Goal: Obtain resource: Obtain resource

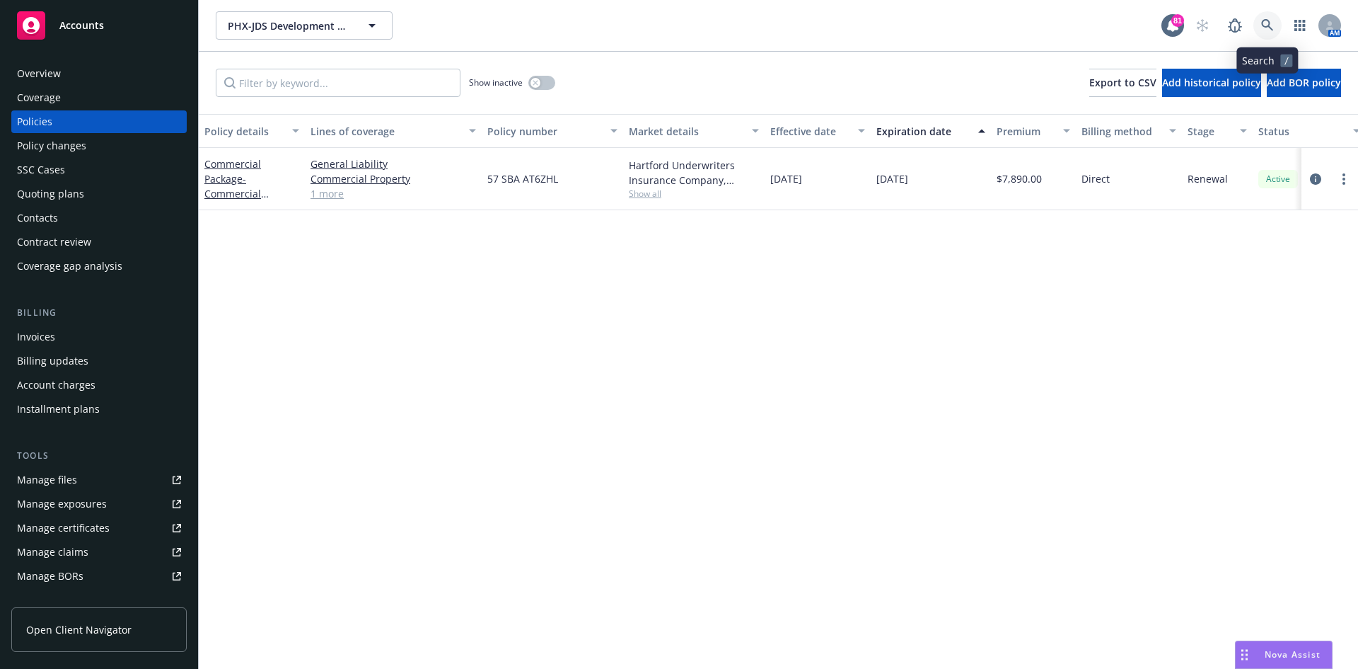
click at [1268, 24] on icon at bounding box center [1267, 25] width 13 height 13
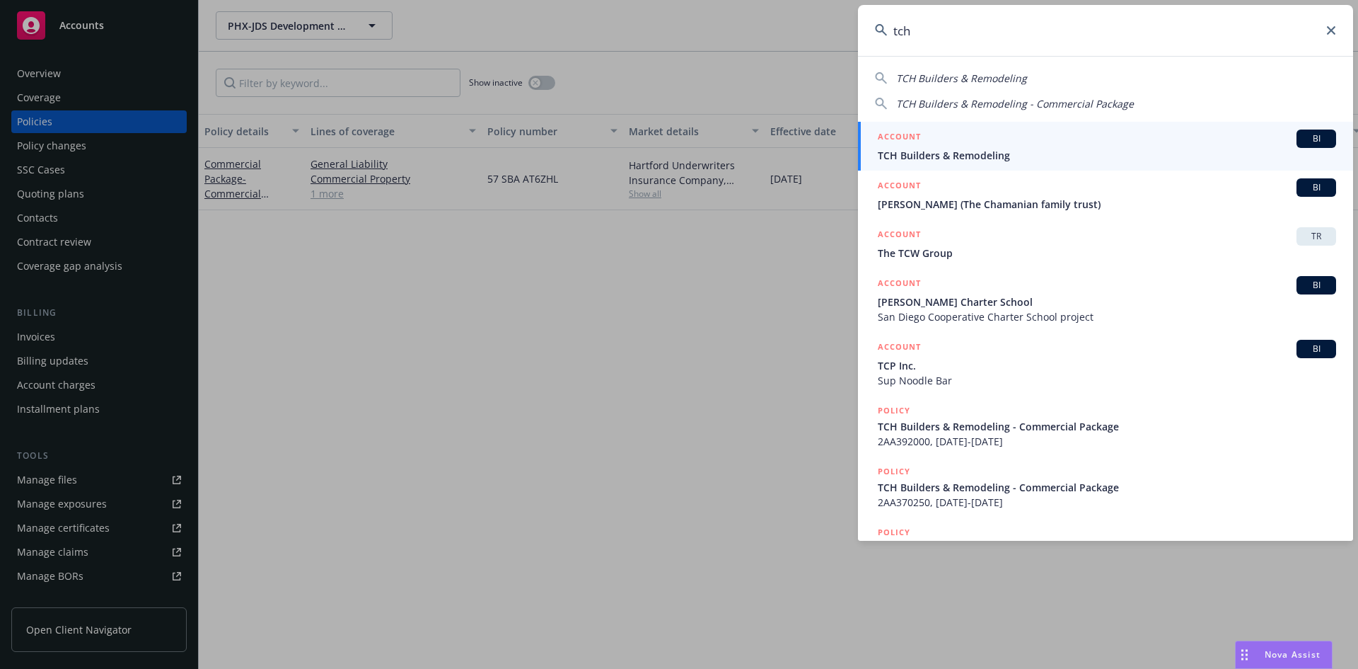
type input "tch"
click at [910, 134] on h5 "ACCOUNT" at bounding box center [899, 137] width 43 height 17
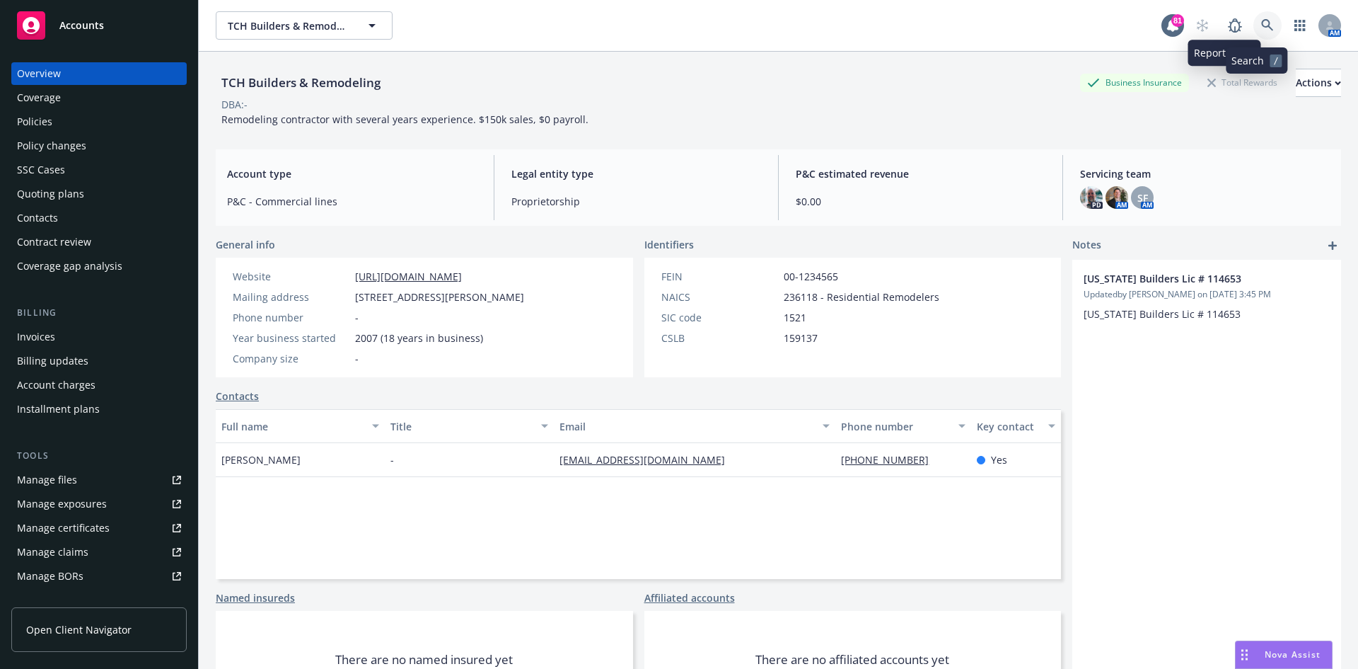
click at [1261, 19] on icon at bounding box center [1267, 25] width 13 height 13
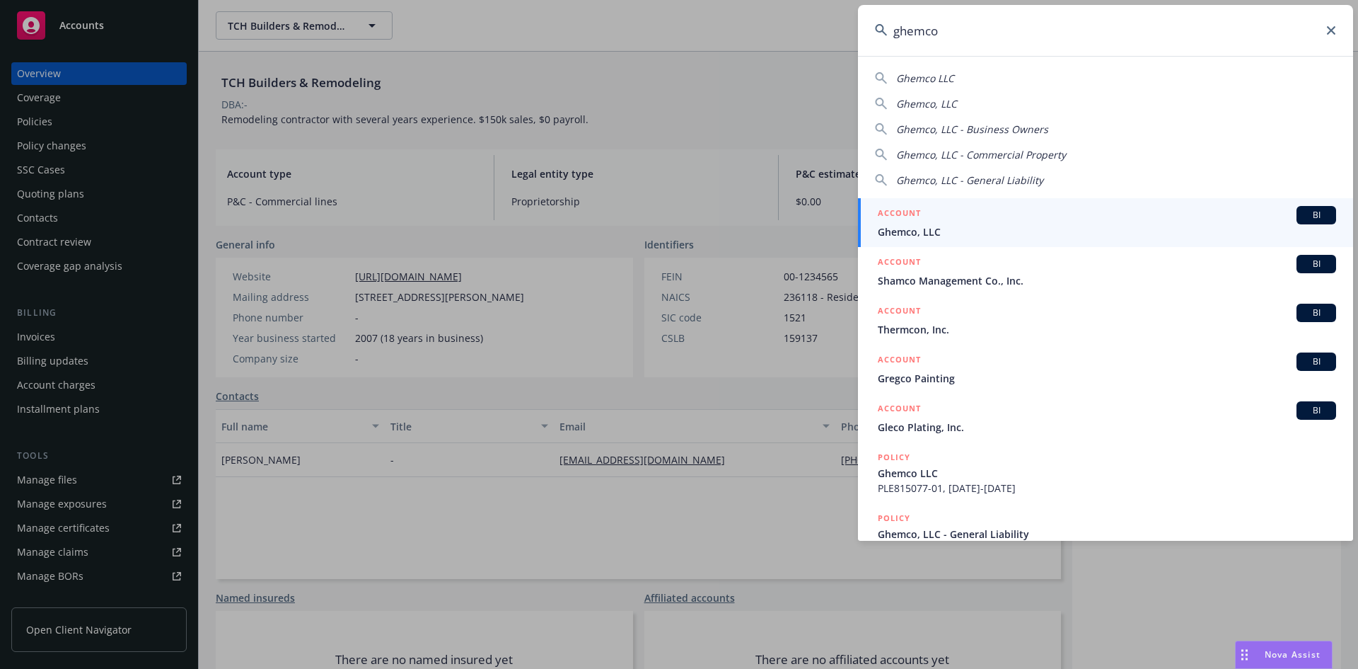
type input "ghemco"
click at [907, 214] on h5 "ACCOUNT" at bounding box center [899, 214] width 43 height 17
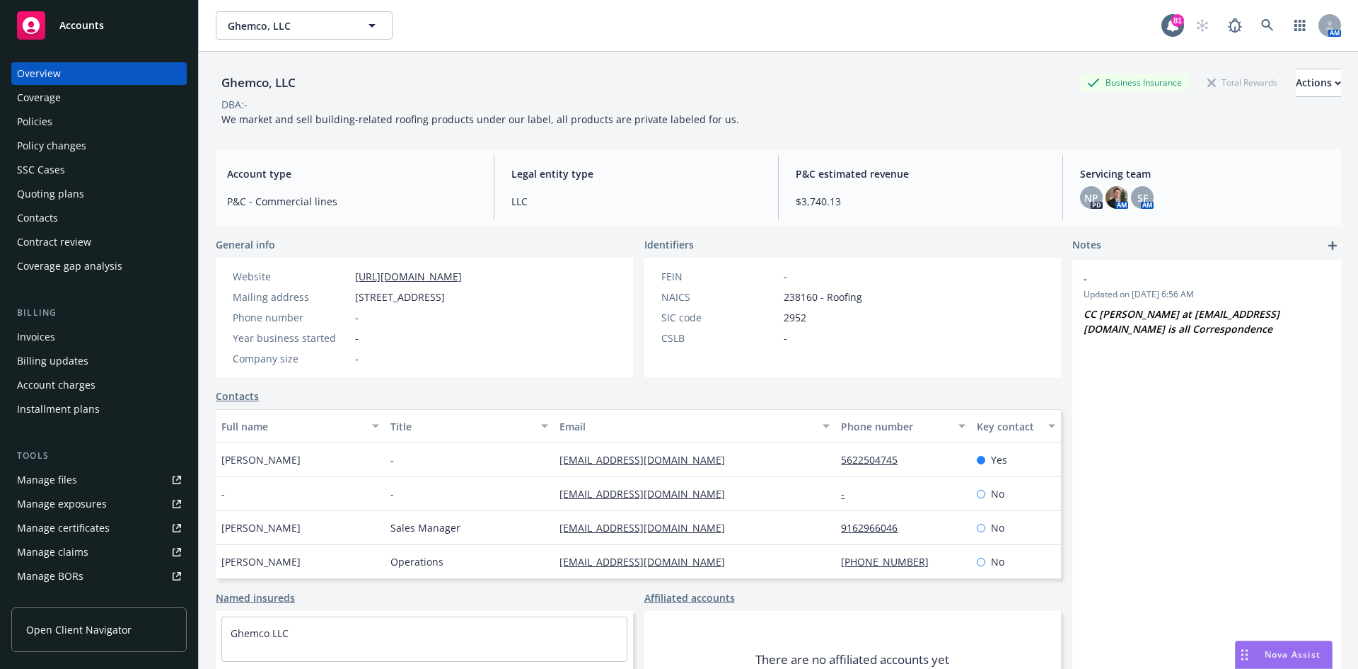
click at [98, 121] on div "Policies" at bounding box center [99, 121] width 164 height 23
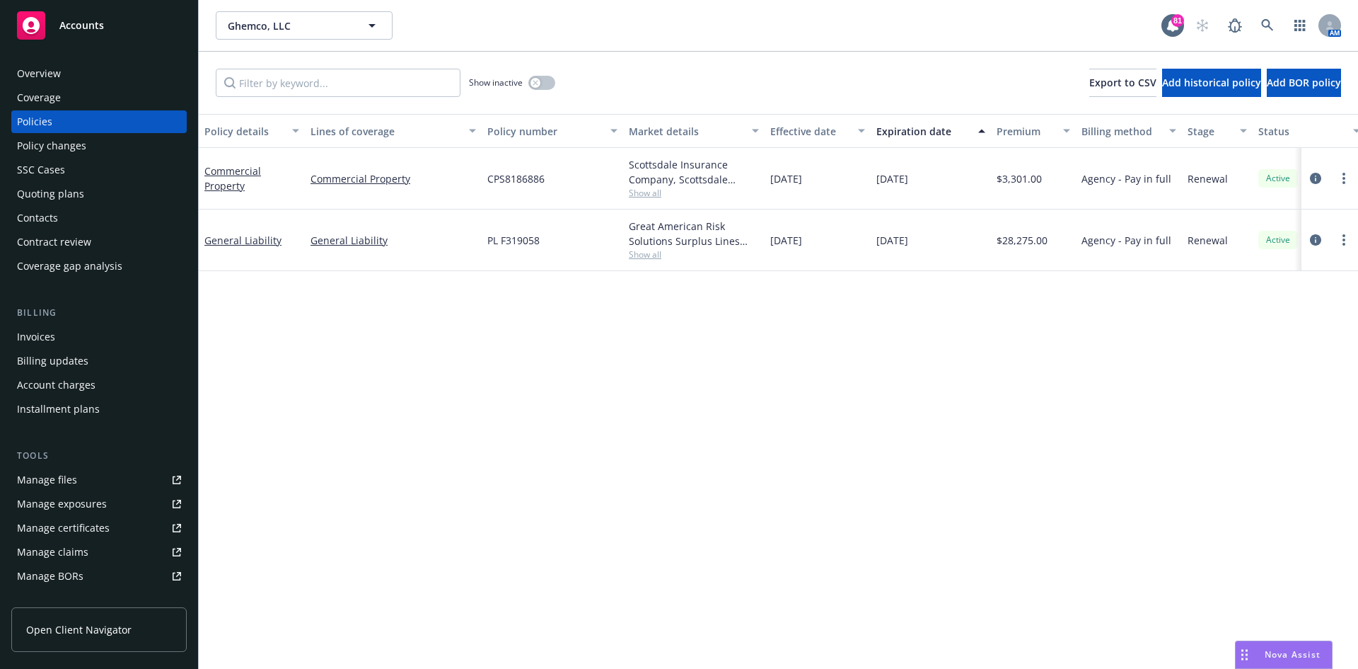
click at [528, 86] on div "Show inactive" at bounding box center [512, 83] width 86 height 28
click at [538, 81] on icon "button" at bounding box center [535, 82] width 5 height 5
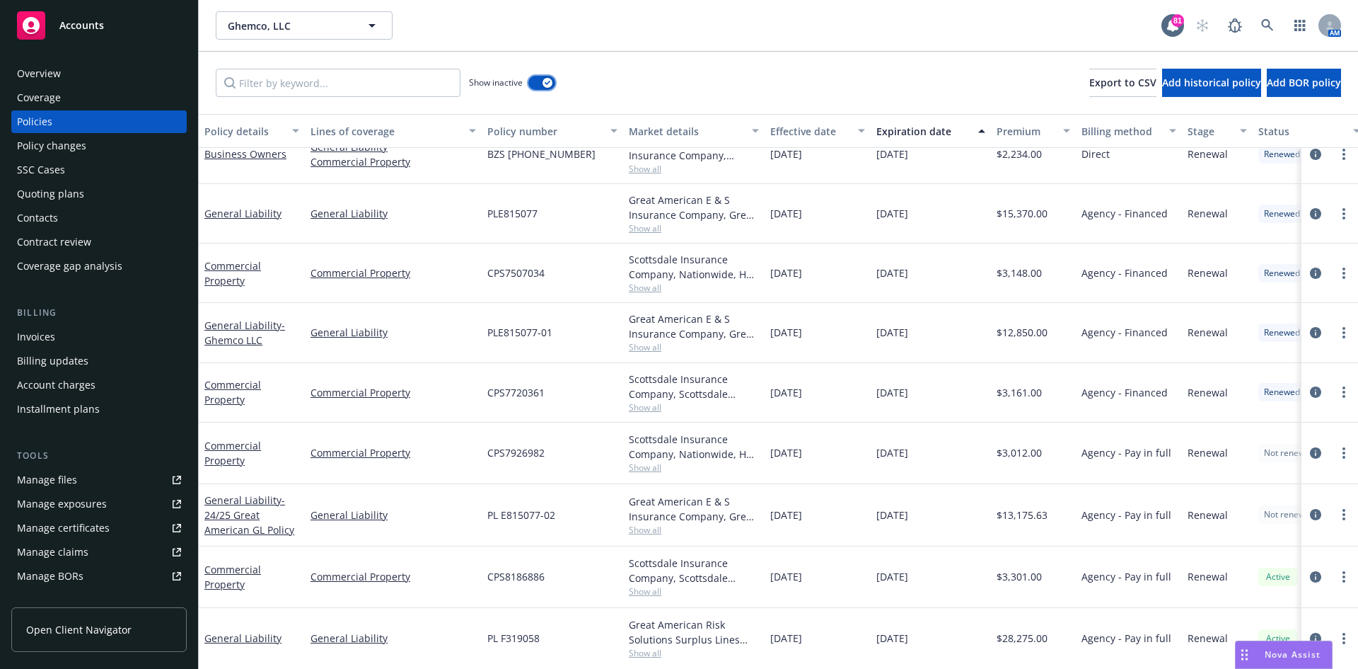
scroll to position [97, 0]
click at [651, 281] on span "Show all" at bounding box center [694, 287] width 130 height 12
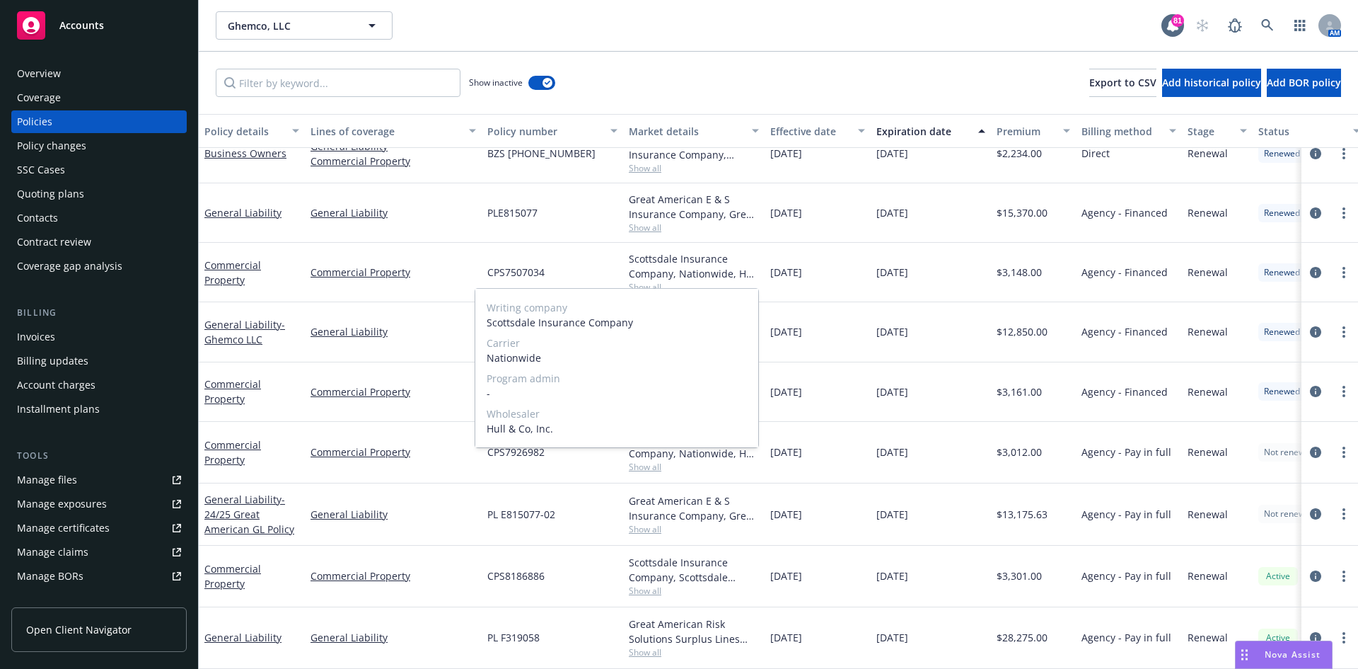
click at [650, 281] on span "Show all" at bounding box center [694, 287] width 130 height 12
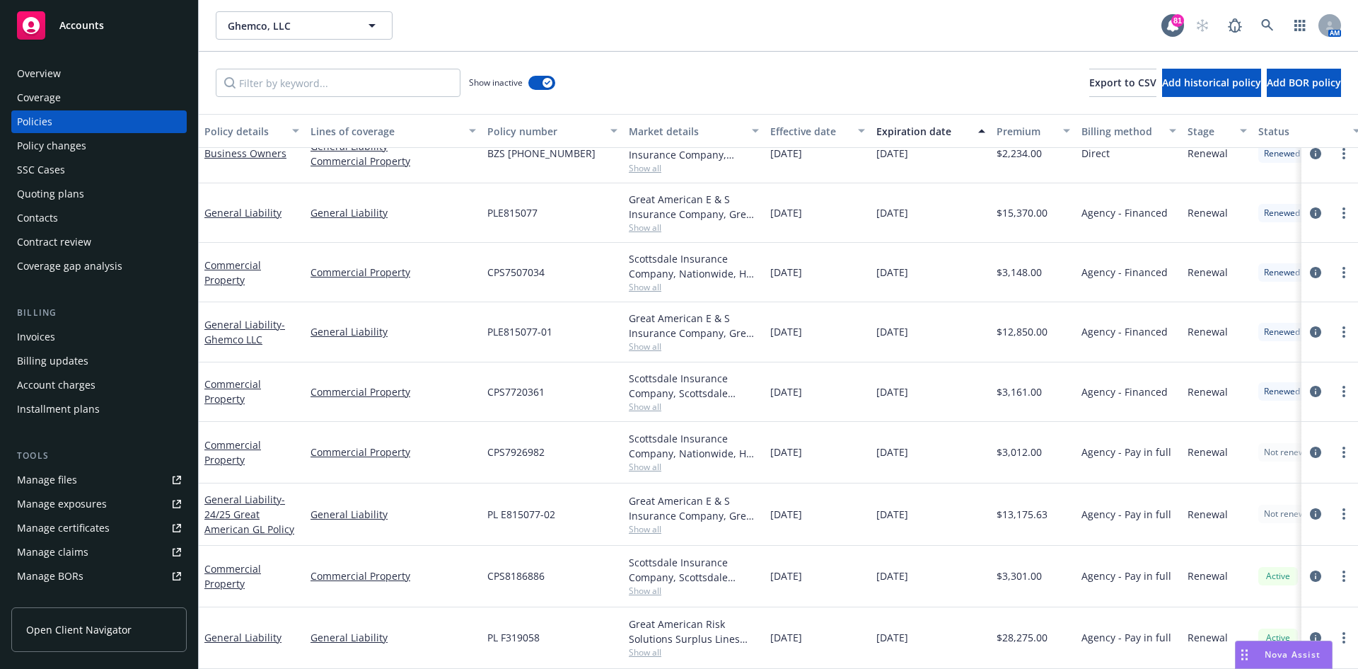
click at [652, 646] on span "Show all" at bounding box center [694, 652] width 130 height 12
click at [601, 427] on div "CPS7926982" at bounding box center [552, 453] width 141 height 62
click at [45, 69] on div "Overview" at bounding box center [39, 73] width 44 height 23
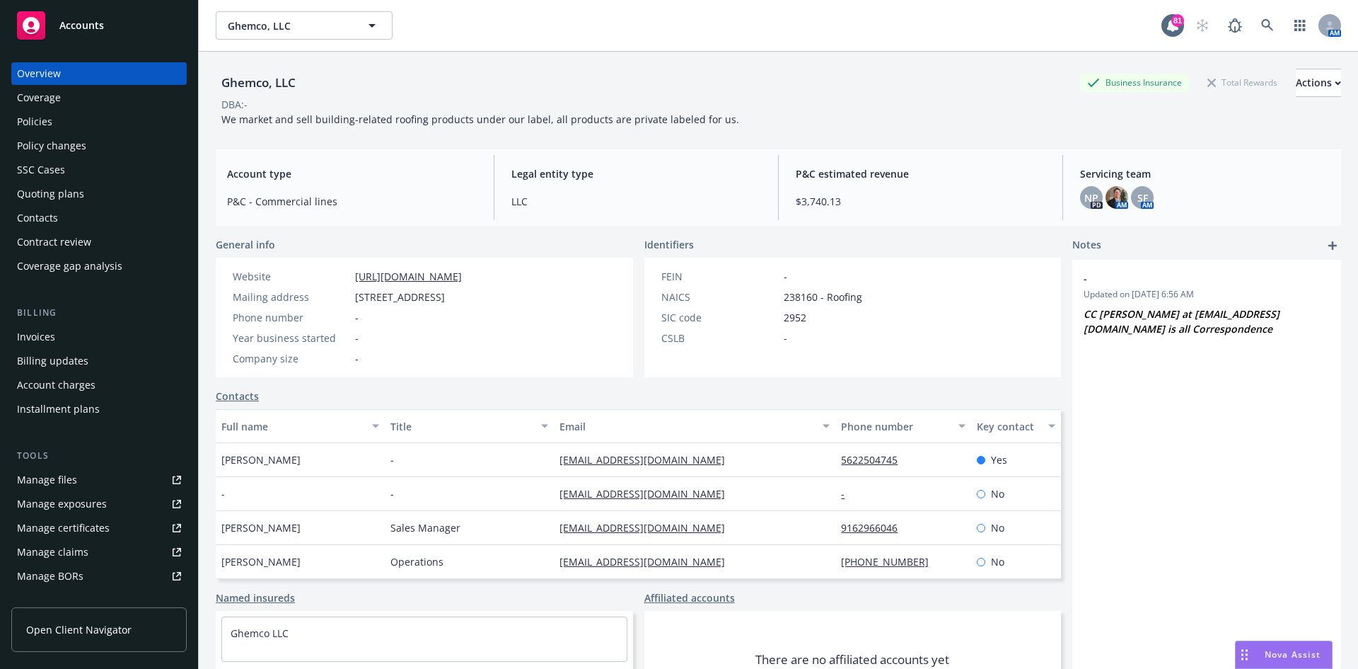
click at [88, 483] on link "Manage files" at bounding box center [98, 479] width 175 height 23
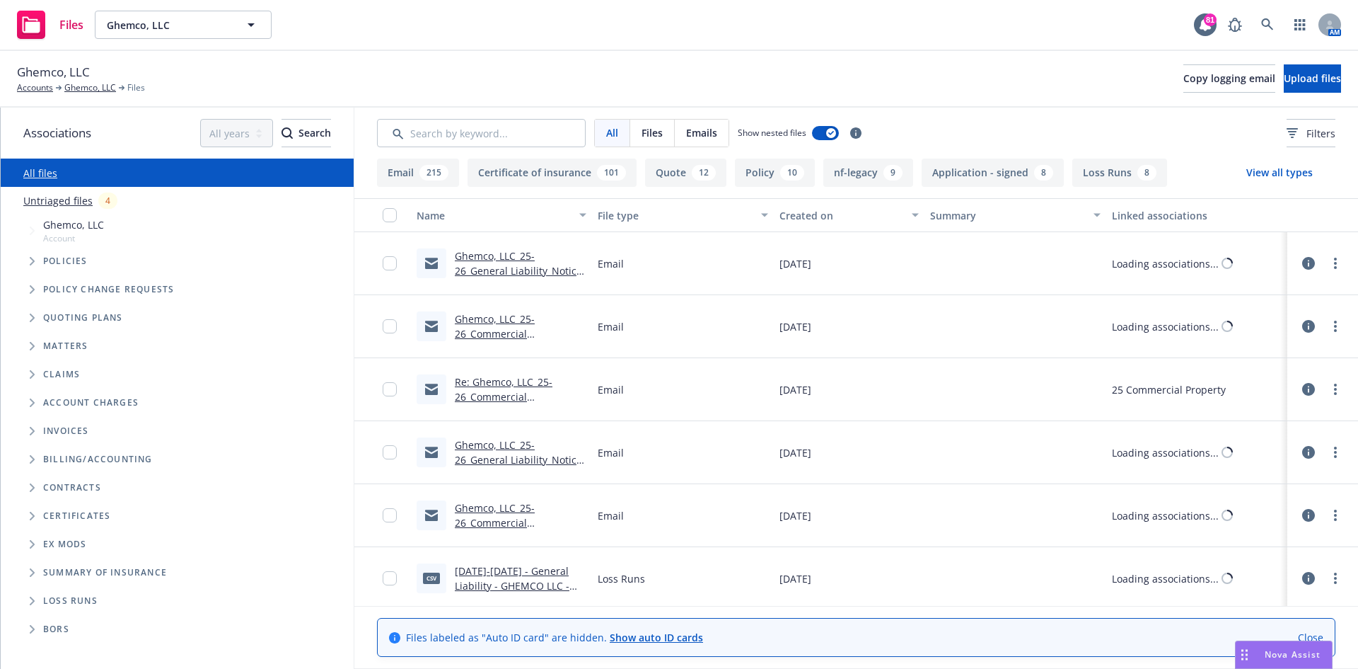
click at [492, 257] on link "Ghemco, LLC_25-26_General Liability_Notice of Cancellation eff [DATE]" at bounding box center [518, 270] width 127 height 43
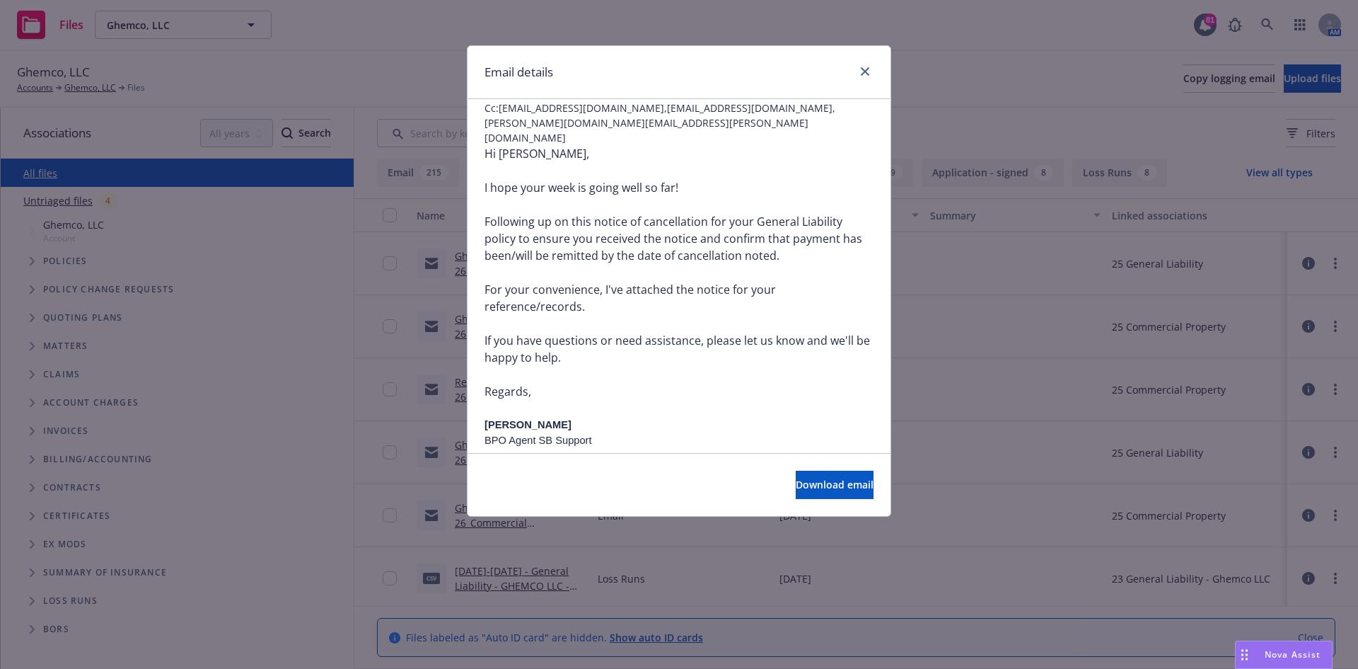
scroll to position [71, 0]
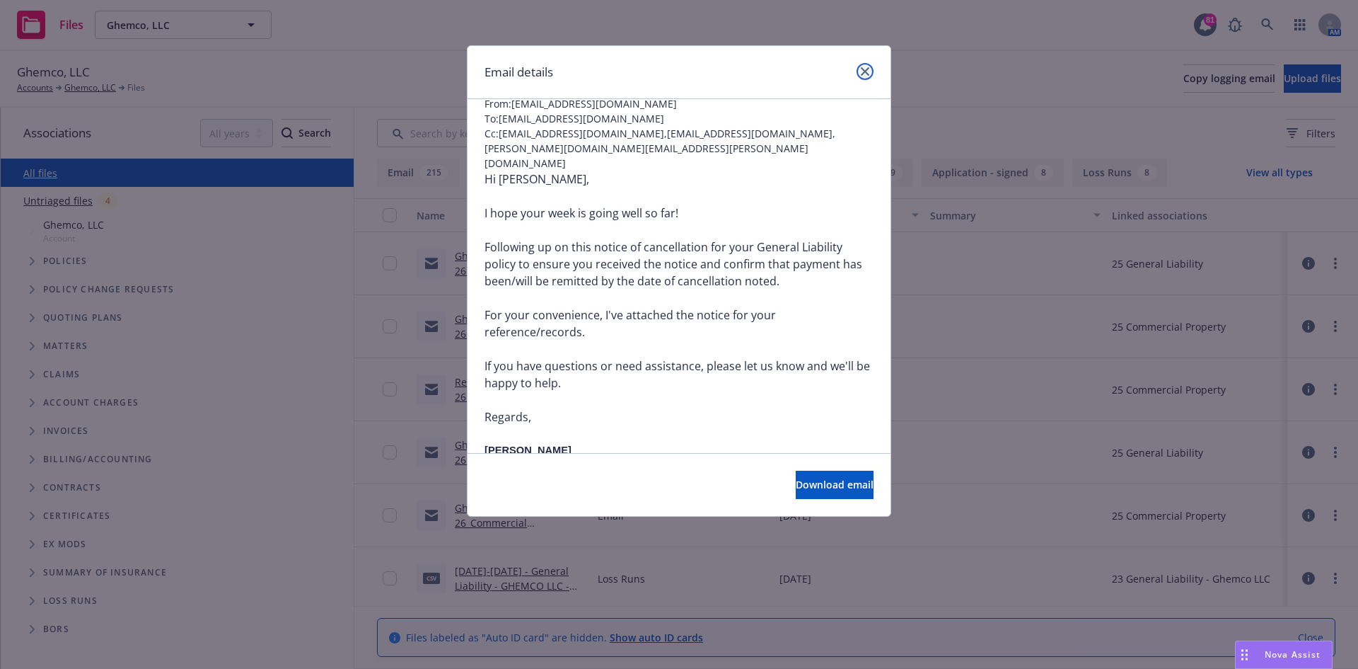
click at [865, 69] on icon "close" at bounding box center [865, 71] width 8 height 8
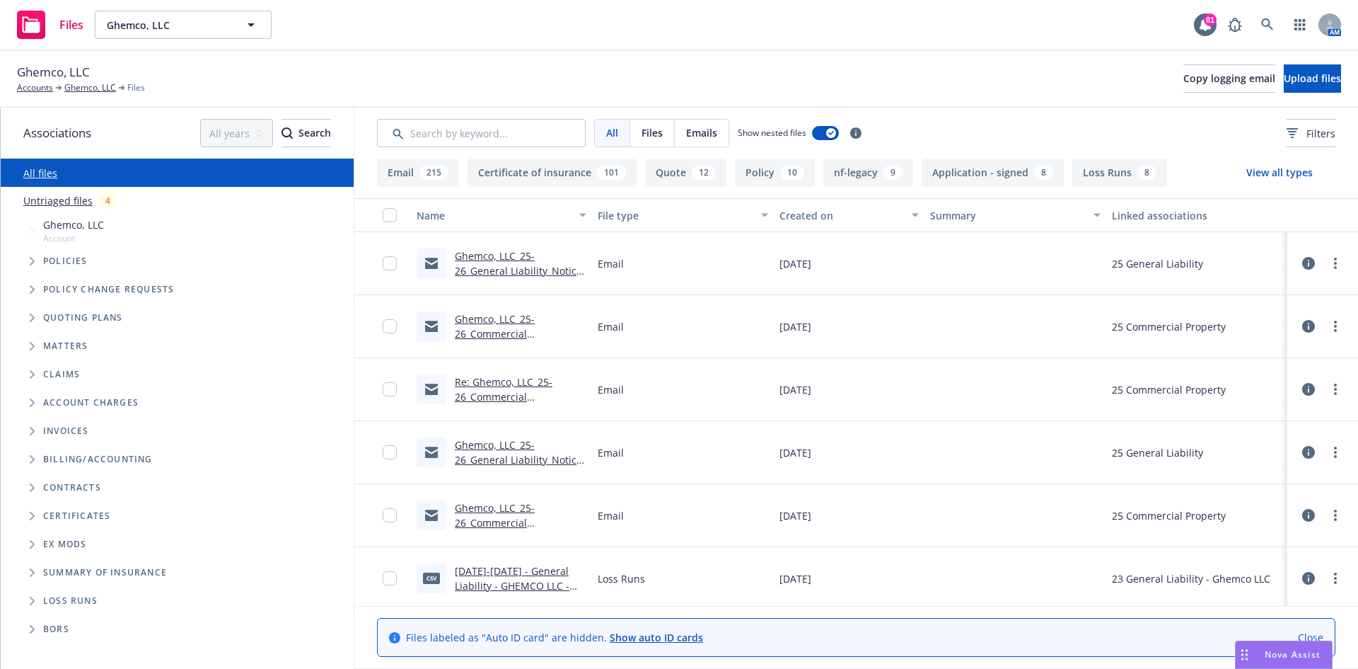
click at [496, 313] on link "Ghemco, LLC_25-26_Commercial Property_Notice of Cancellation eff [DATE]" at bounding box center [509, 341] width 108 height 58
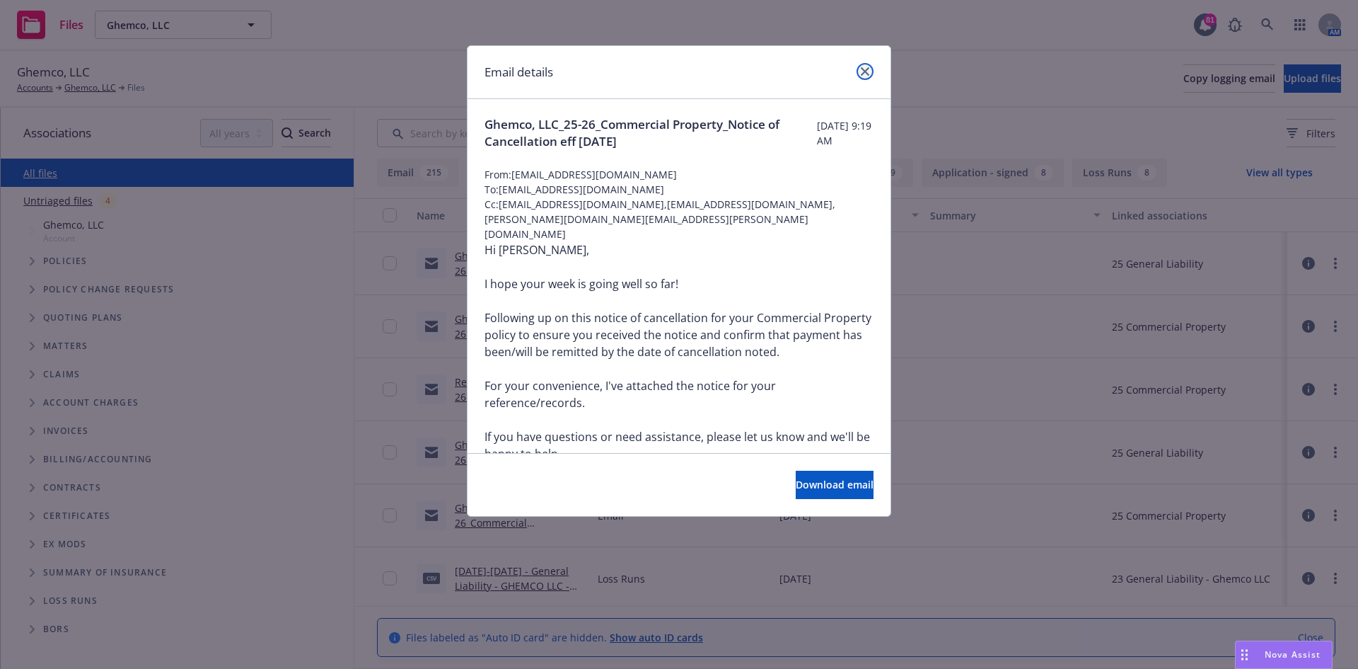
click at [865, 69] on icon "close" at bounding box center [865, 71] width 8 height 8
